Goal: Use online tool/utility: Utilize a website feature to perform a specific function

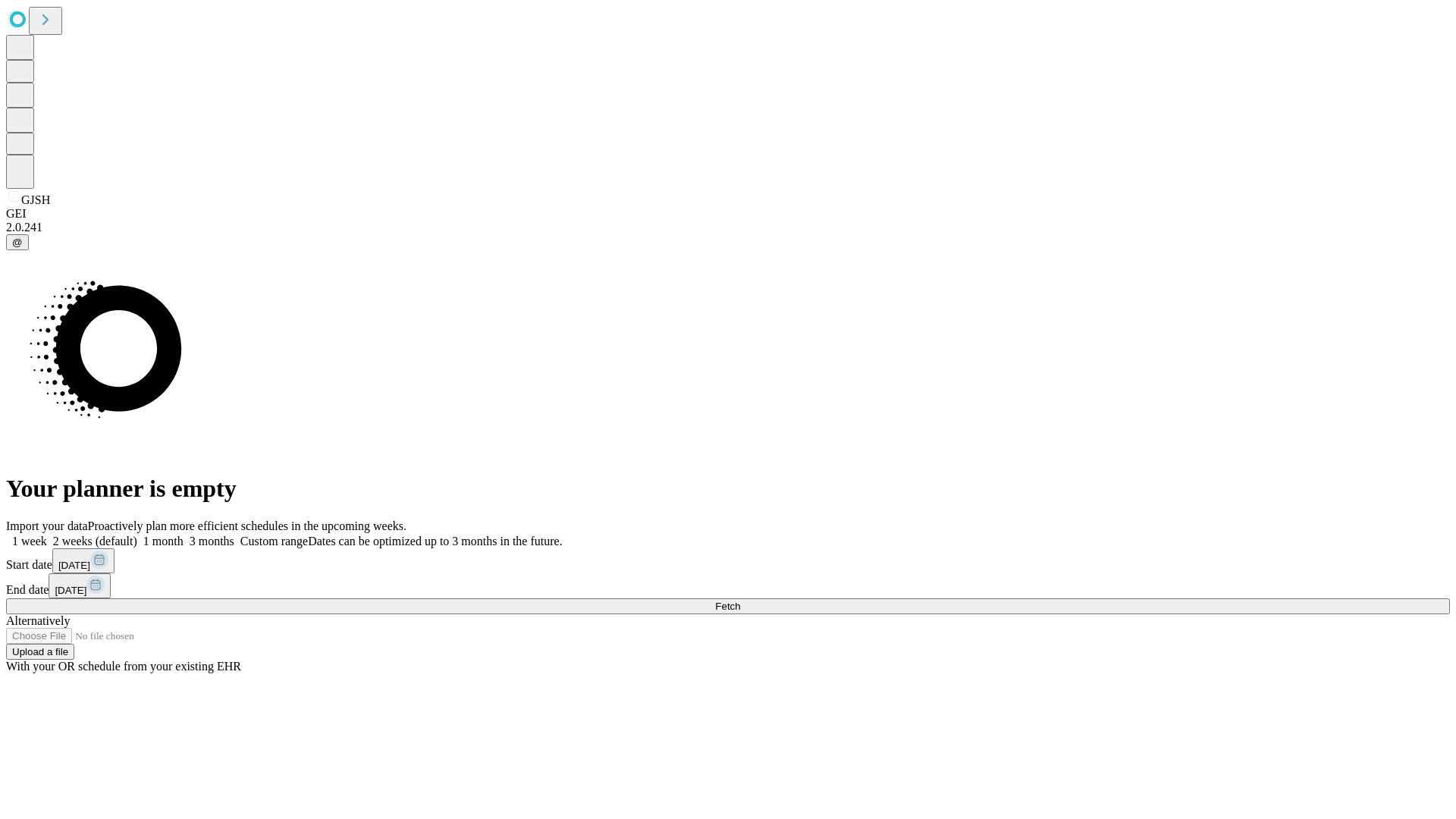
click at [740, 601] on span "Fetch" at bounding box center [727, 606] width 25 height 11
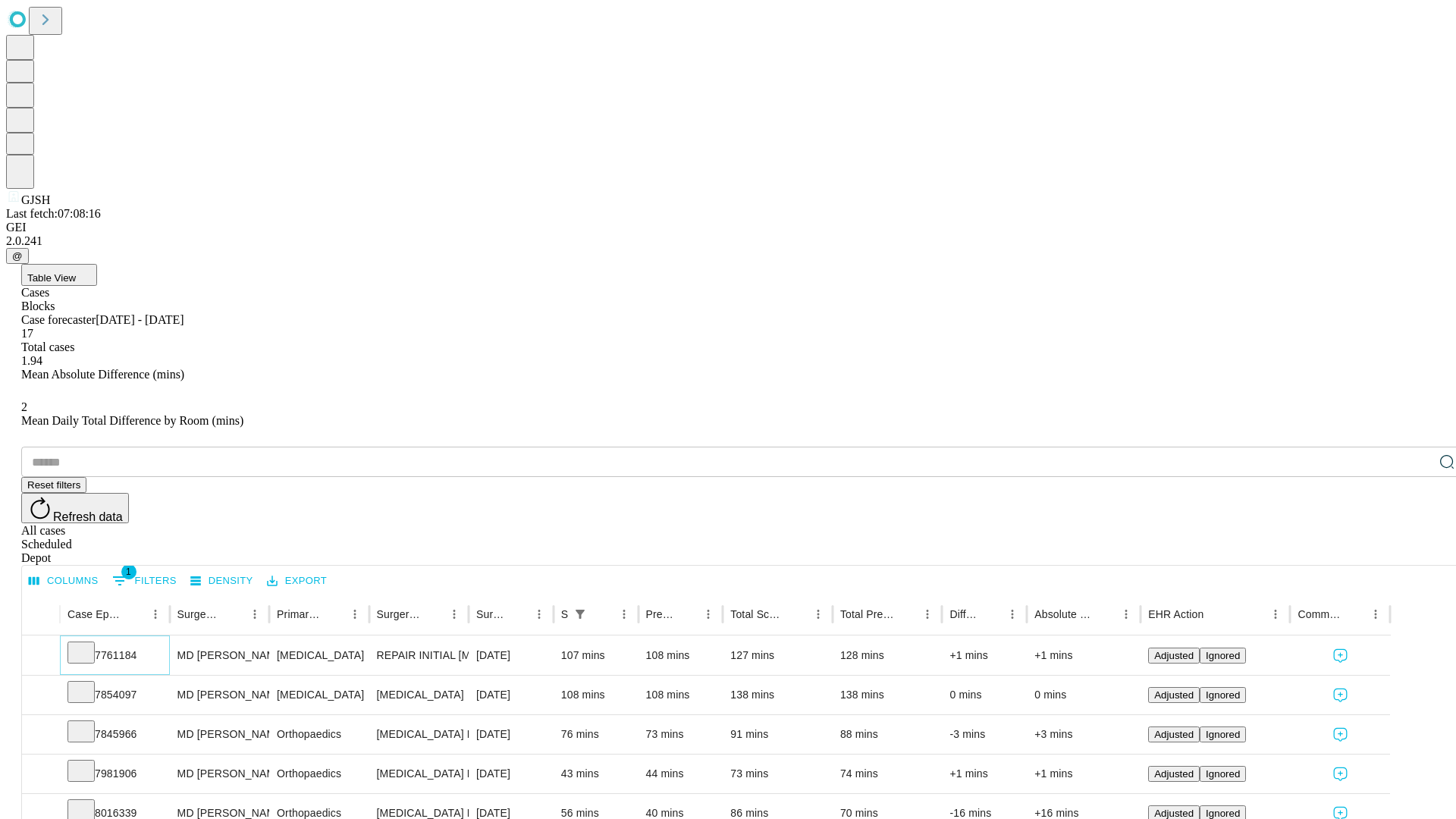
click at [89, 644] on icon at bounding box center [81, 651] width 15 height 15
